Goal: Check status: Check status

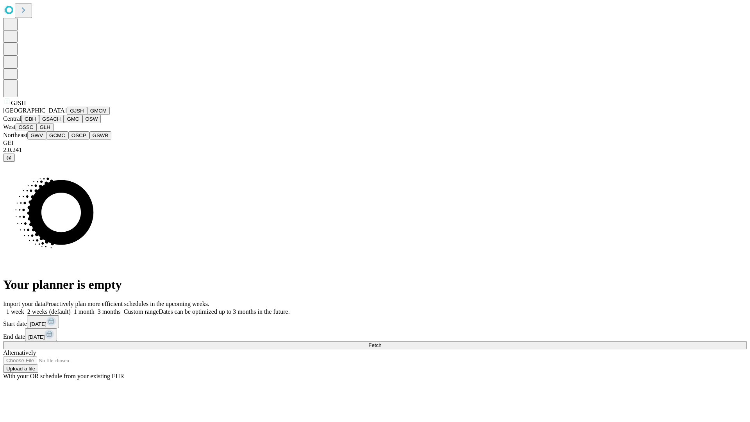
click at [67, 115] on button "GJSH" at bounding box center [77, 111] width 20 height 8
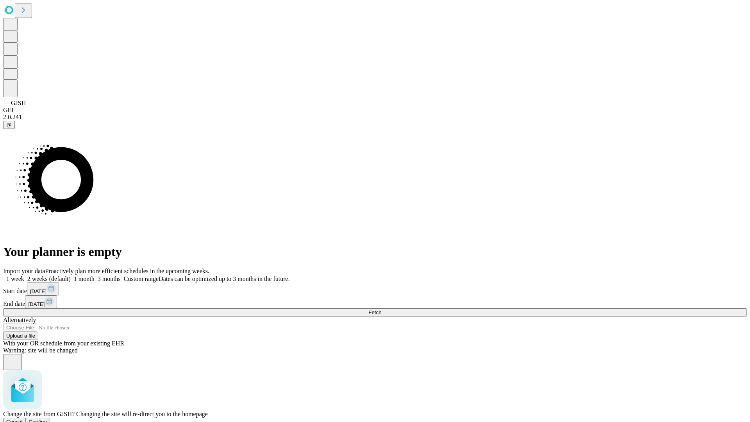
click at [47, 419] on span "Confirm" at bounding box center [38, 422] width 18 height 6
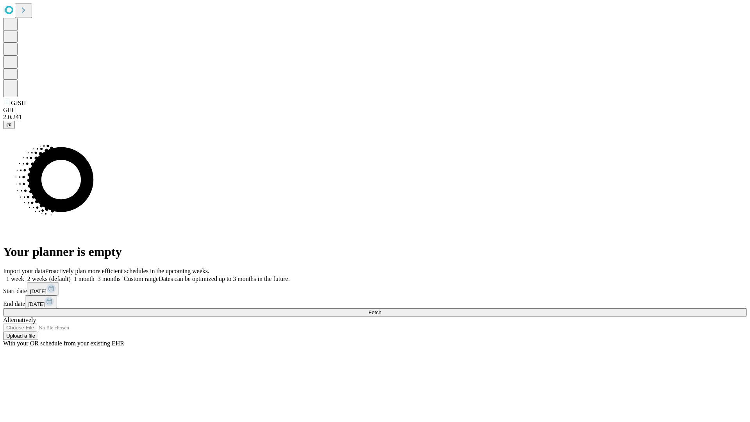
click at [95, 275] on label "1 month" at bounding box center [83, 278] width 24 height 7
click at [381, 309] on span "Fetch" at bounding box center [374, 312] width 13 height 6
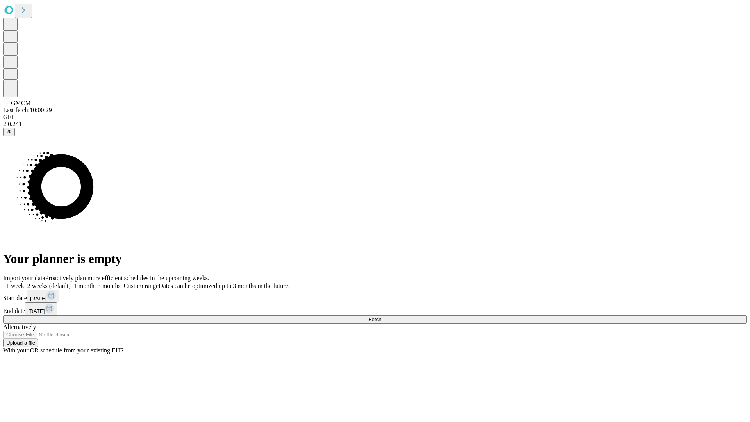
click at [95, 283] on label "1 month" at bounding box center [83, 286] width 24 height 7
click at [381, 317] on span "Fetch" at bounding box center [374, 320] width 13 height 6
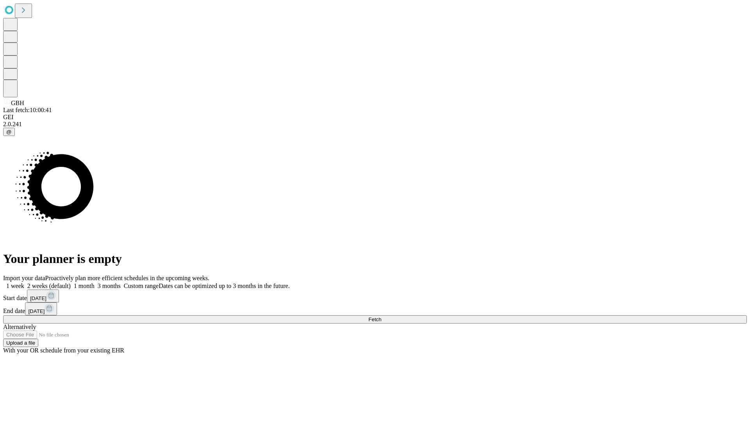
click at [95, 283] on label "1 month" at bounding box center [83, 286] width 24 height 7
click at [381, 317] on span "Fetch" at bounding box center [374, 320] width 13 height 6
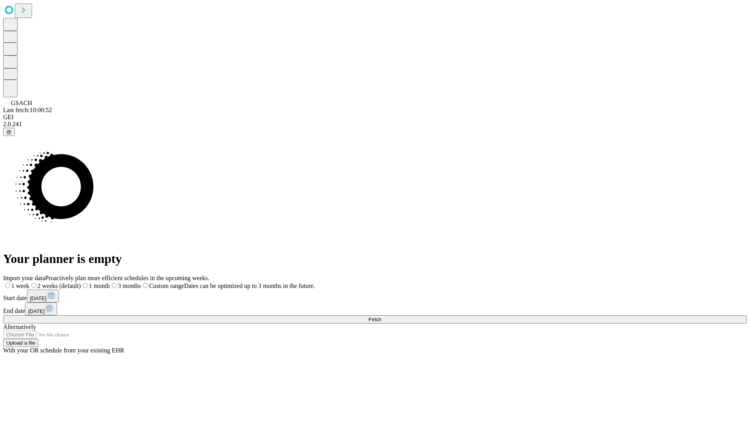
click at [110, 283] on label "1 month" at bounding box center [95, 286] width 29 height 7
click at [381, 317] on span "Fetch" at bounding box center [374, 320] width 13 height 6
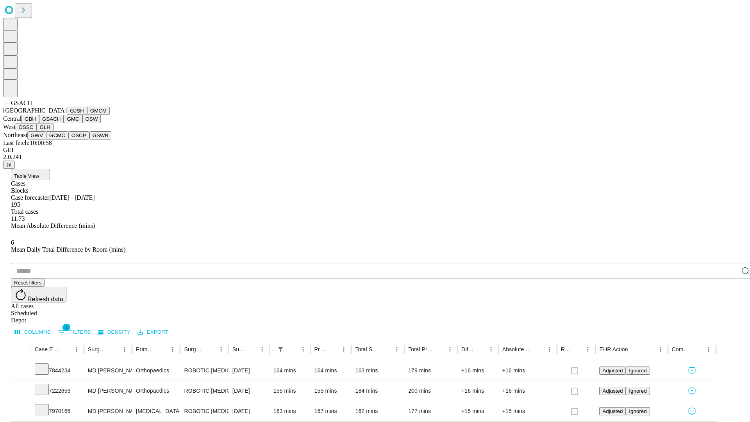
click at [64, 123] on button "GMC" at bounding box center [73, 119] width 18 height 8
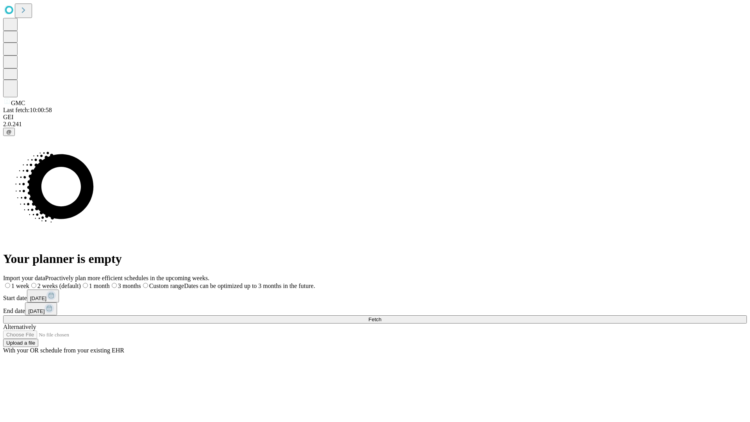
click at [110, 283] on label "1 month" at bounding box center [95, 286] width 29 height 7
click at [381, 317] on span "Fetch" at bounding box center [374, 320] width 13 height 6
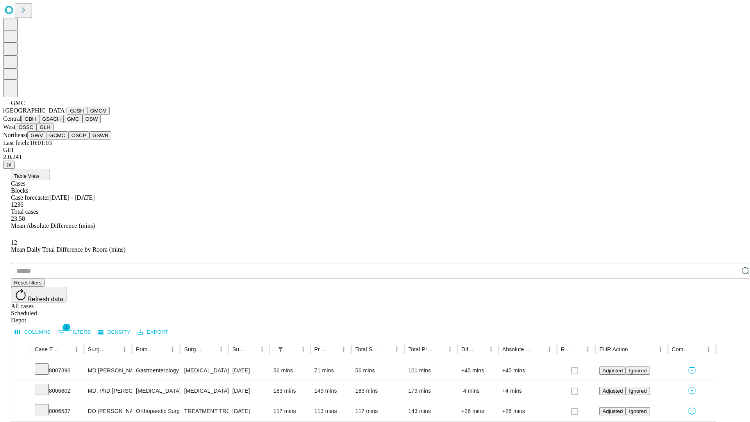
click at [82, 123] on button "OSW" at bounding box center [91, 119] width 19 height 8
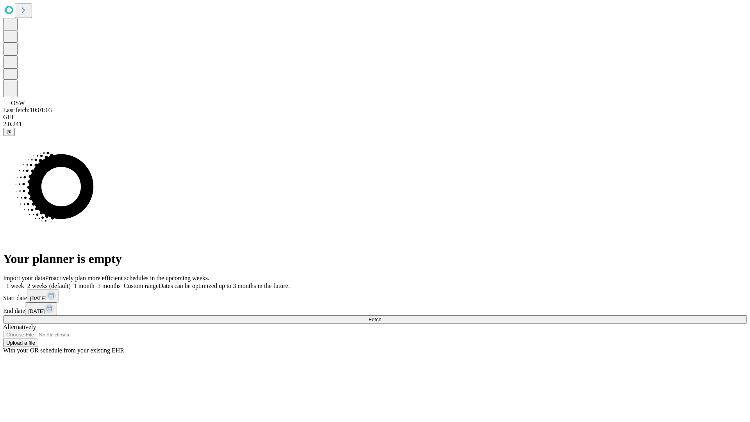
click at [95, 283] on label "1 month" at bounding box center [83, 286] width 24 height 7
click at [381, 317] on span "Fetch" at bounding box center [374, 320] width 13 height 6
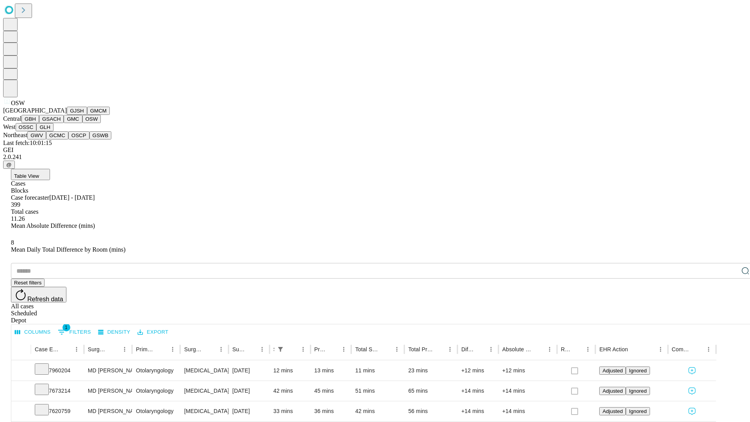
click at [37, 131] on button "OSSC" at bounding box center [26, 127] width 21 height 8
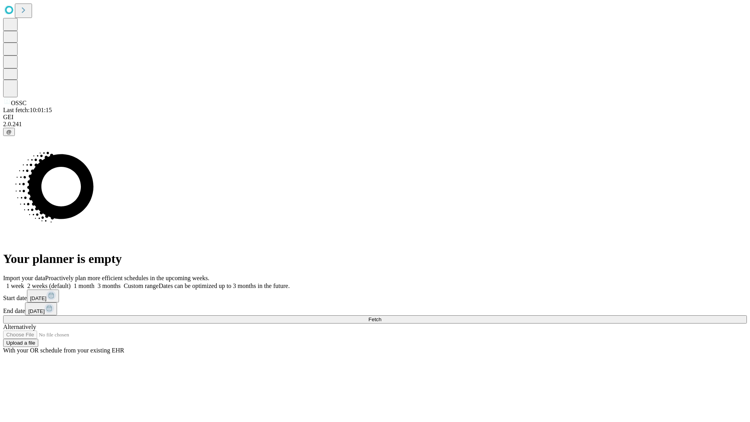
click at [95, 283] on label "1 month" at bounding box center [83, 286] width 24 height 7
click at [381, 317] on span "Fetch" at bounding box center [374, 320] width 13 height 6
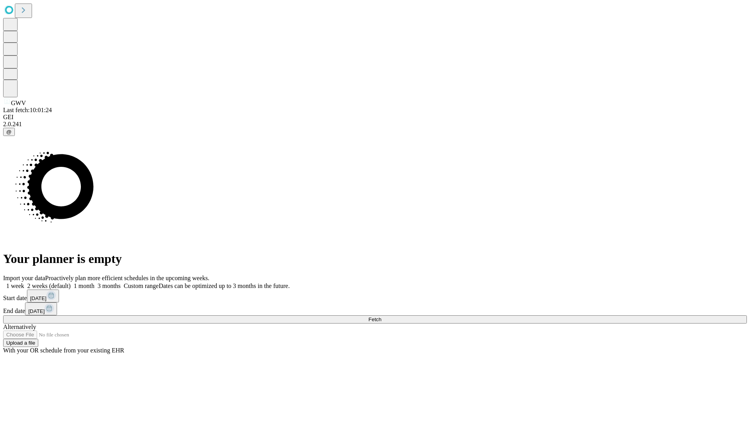
click at [95, 283] on label "1 month" at bounding box center [83, 286] width 24 height 7
click at [381, 317] on span "Fetch" at bounding box center [374, 320] width 13 height 6
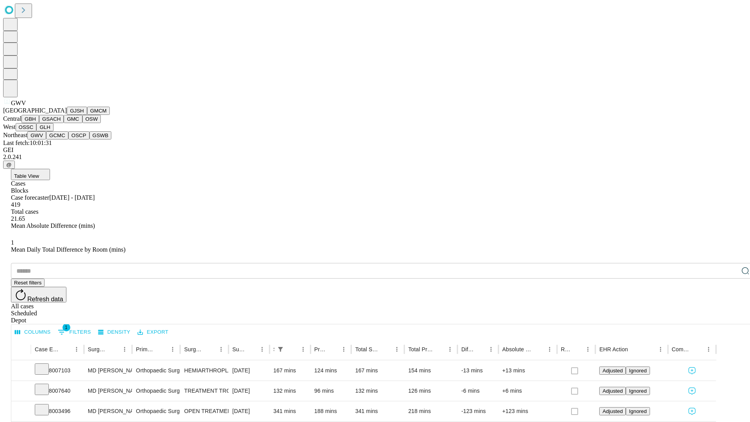
click at [61, 140] on button "GCMC" at bounding box center [57, 135] width 22 height 8
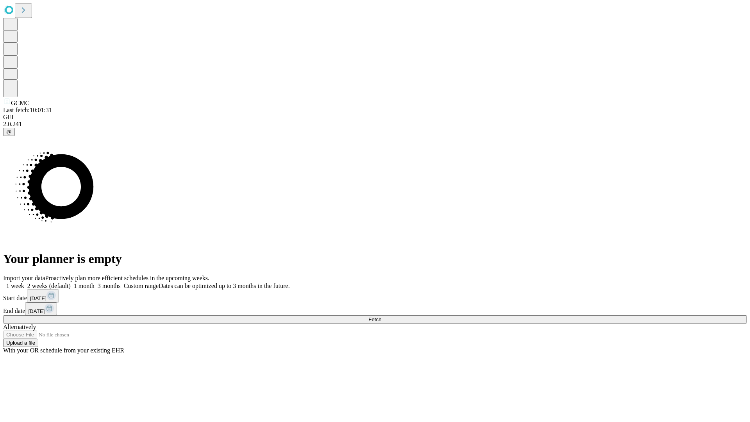
click at [95, 283] on label "1 month" at bounding box center [83, 286] width 24 height 7
click at [381, 317] on span "Fetch" at bounding box center [374, 320] width 13 height 6
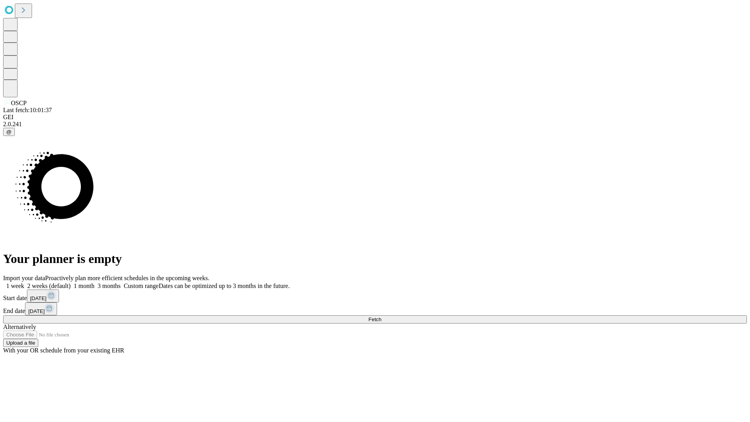
click at [95, 283] on label "1 month" at bounding box center [83, 286] width 24 height 7
click at [381, 317] on span "Fetch" at bounding box center [374, 320] width 13 height 6
